Goal: Task Accomplishment & Management: Use online tool/utility

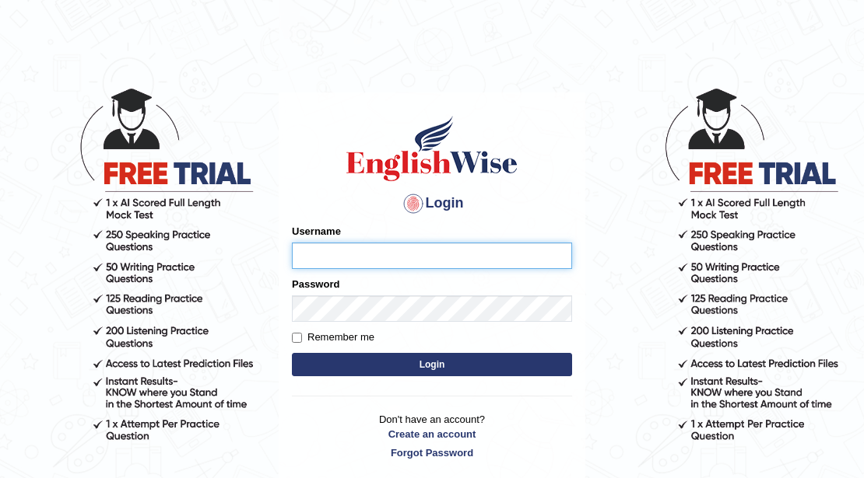
scroll to position [128, 0]
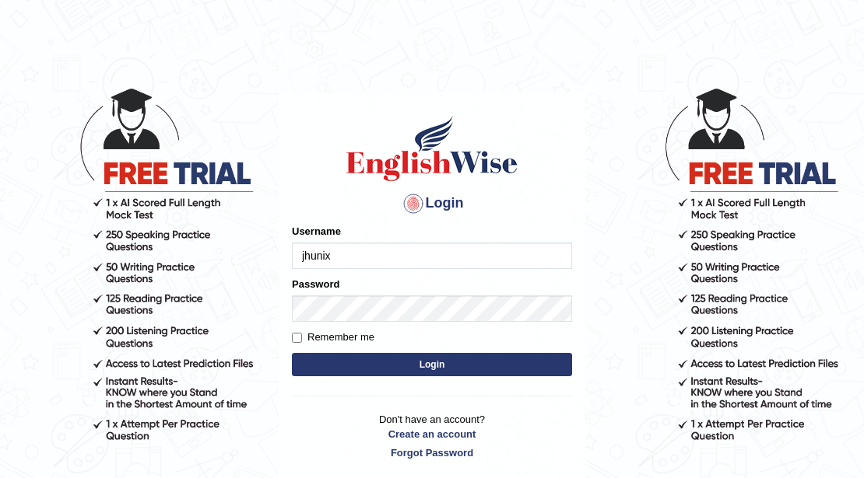
type input "jhunix"
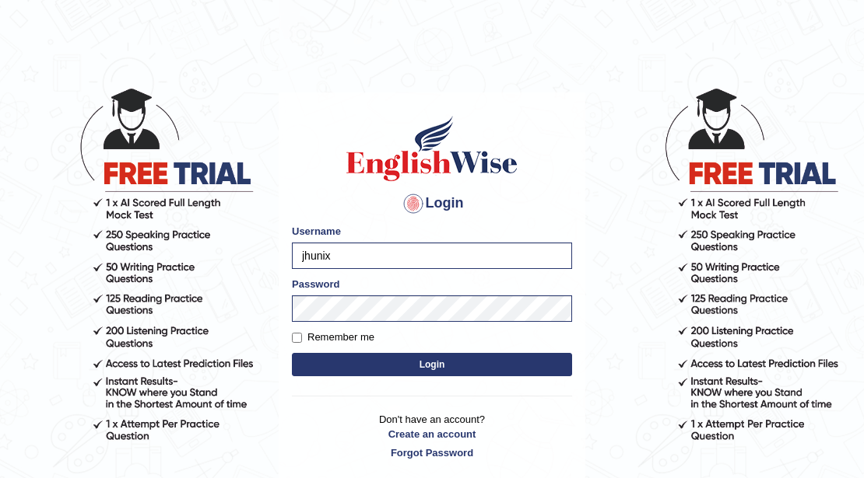
click at [302, 336] on label "Remember me" at bounding box center [333, 338] width 82 height 16
click at [302, 336] on input "Remember me" at bounding box center [297, 338] width 10 height 10
checkbox input "true"
click at [430, 367] on button "Login" at bounding box center [432, 364] width 280 height 23
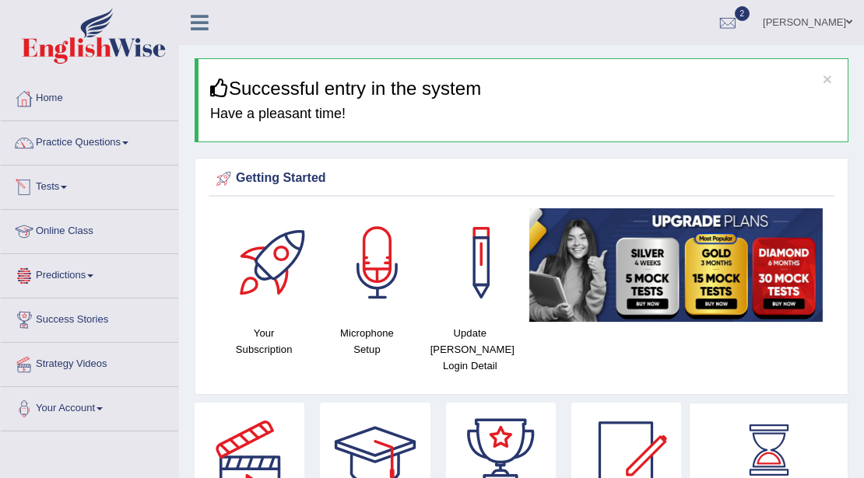
click at [72, 182] on link "Tests" at bounding box center [89, 185] width 177 height 39
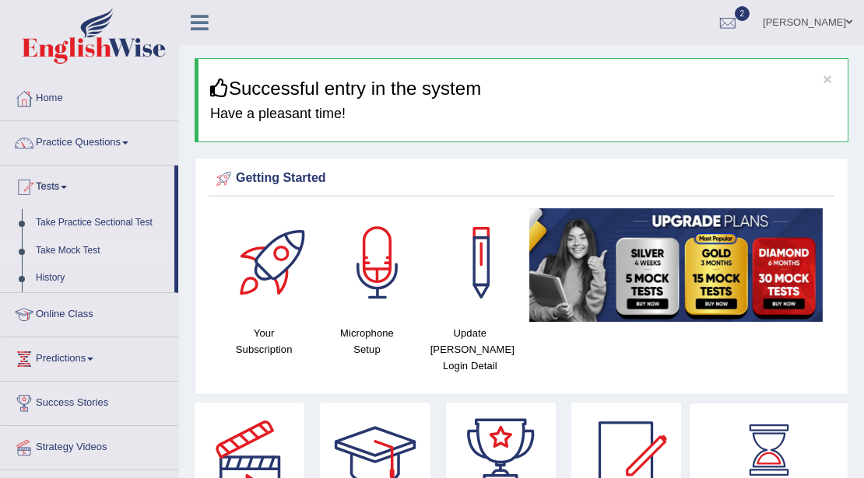
click at [79, 255] on link "Take Mock Test" at bounding box center [101, 251] width 145 height 28
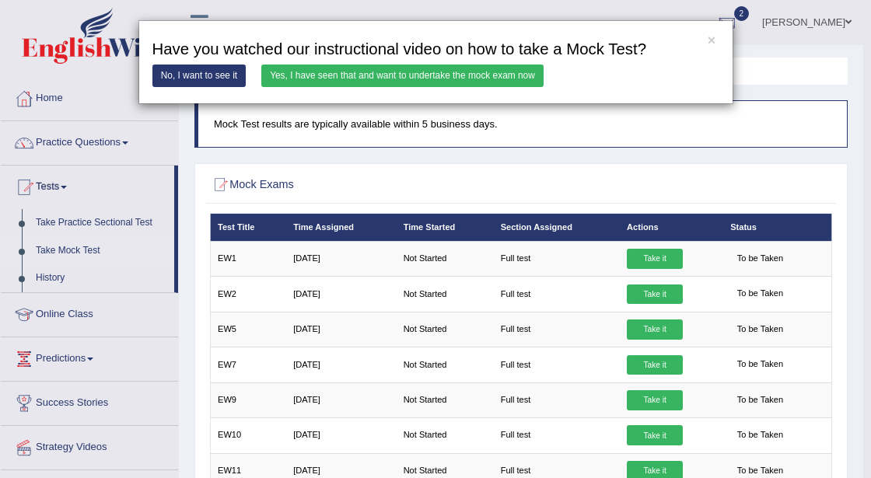
click at [331, 75] on link "Yes, I have seen that and want to undertake the mock exam now" at bounding box center [402, 76] width 282 height 23
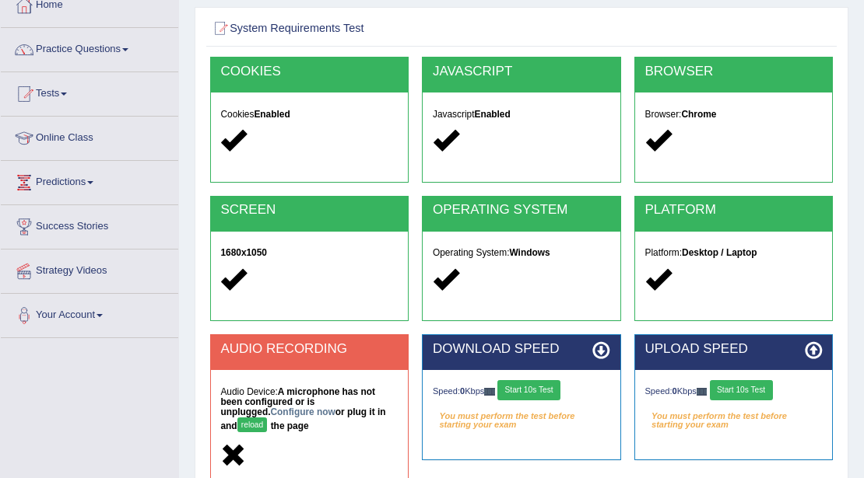
scroll to position [103, 0]
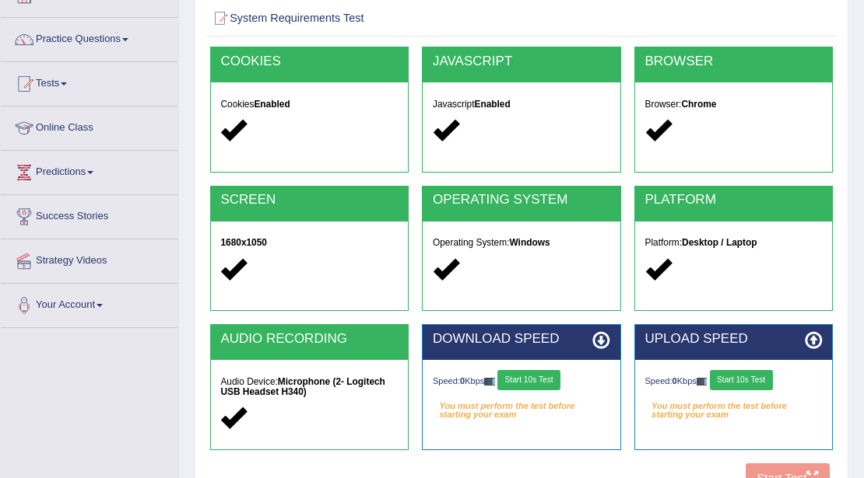
click at [527, 381] on button "Start 10s Test" at bounding box center [528, 380] width 63 height 20
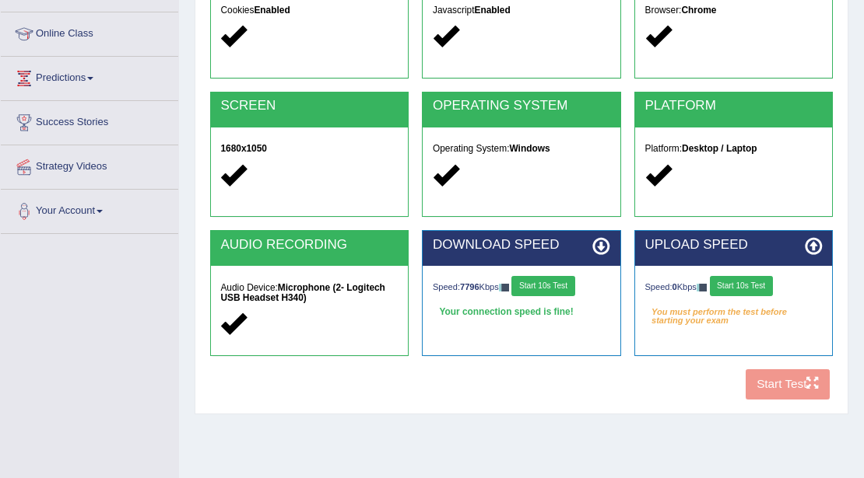
scroll to position [207, 0]
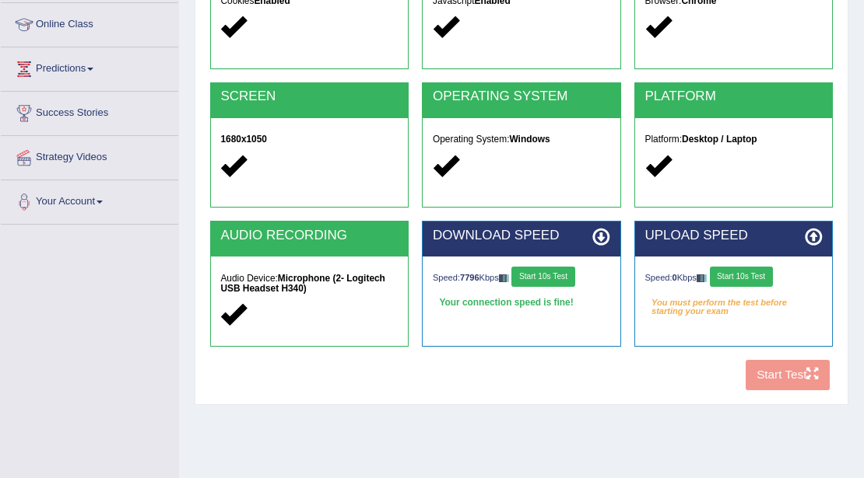
click at [755, 272] on button "Start 10s Test" at bounding box center [741, 277] width 63 height 20
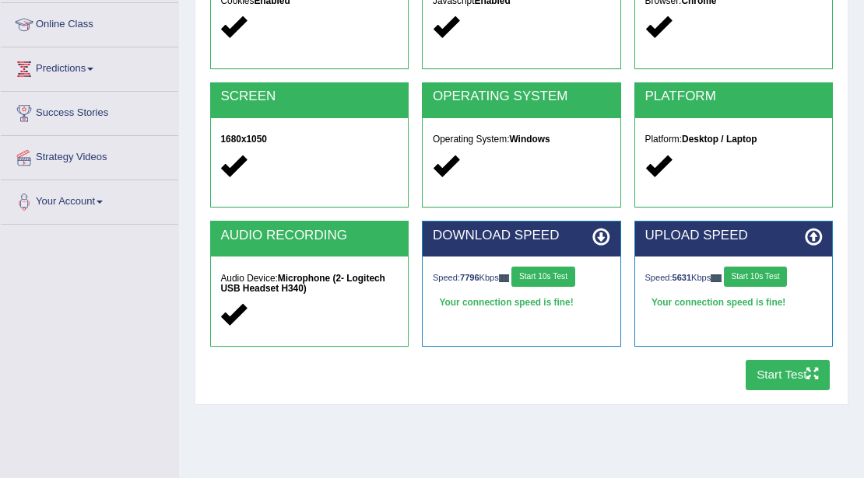
click at [779, 373] on button "Start Test" at bounding box center [787, 375] width 85 height 30
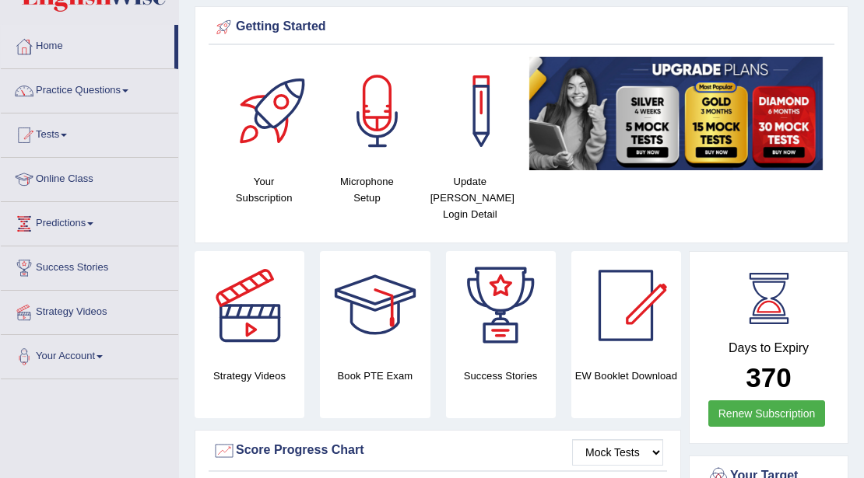
scroll to position [51, 0]
